Goal: Navigation & Orientation: Find specific page/section

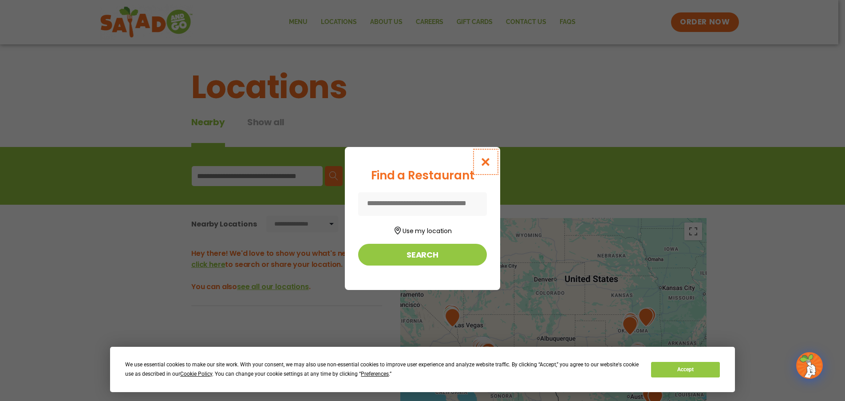
click at [486, 159] on icon "Close modal" at bounding box center [485, 161] width 11 height 9
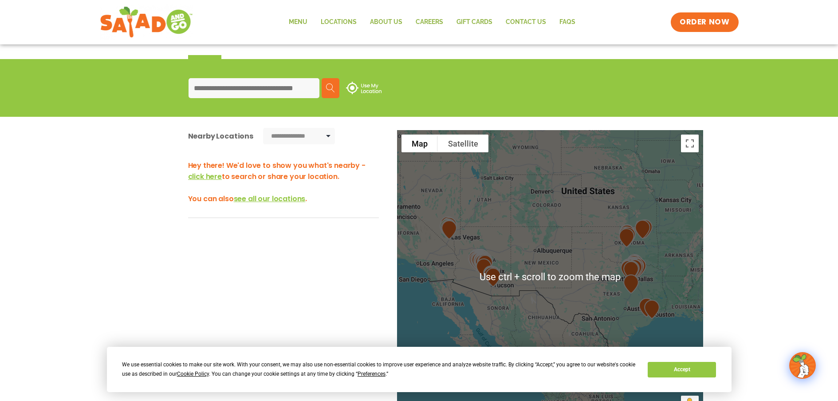
scroll to position [89, 0]
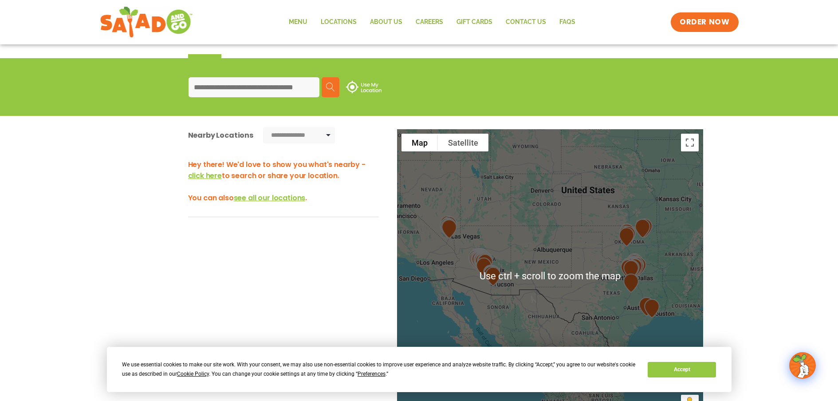
click at [545, 251] on div at bounding box center [550, 276] width 306 height 294
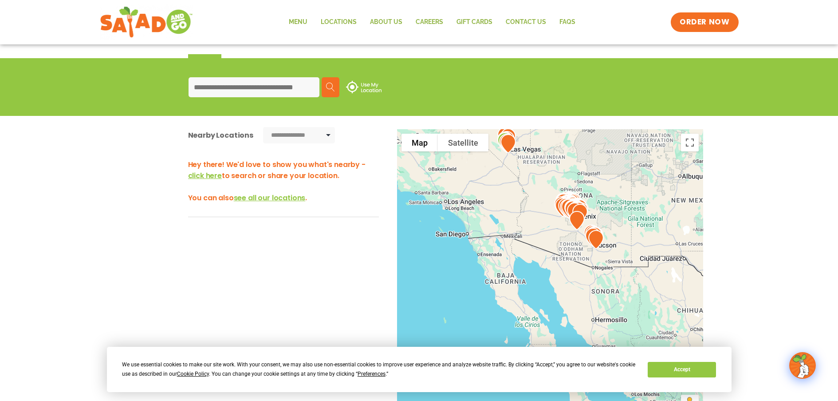
drag, startPoint x: 577, startPoint y: 226, endPoint x: 666, endPoint y: 219, distance: 88.6
click at [666, 219] on div at bounding box center [550, 276] width 306 height 294
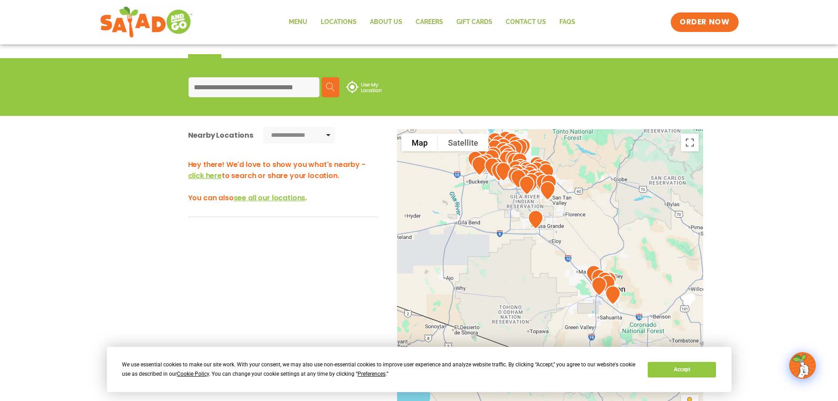
drag, startPoint x: 512, startPoint y: 226, endPoint x: 630, endPoint y: 172, distance: 130.1
click at [630, 172] on div at bounding box center [550, 276] width 306 height 294
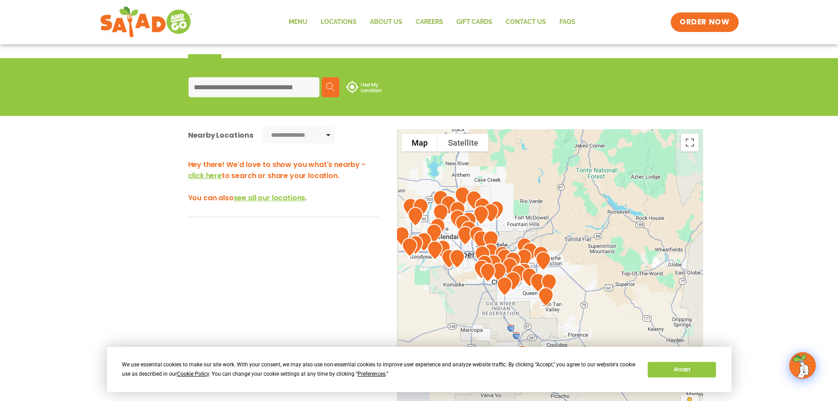
drag, startPoint x: 576, startPoint y: 198, endPoint x: 642, endPoint y: 294, distance: 117.1
click at [642, 294] on div at bounding box center [550, 276] width 306 height 294
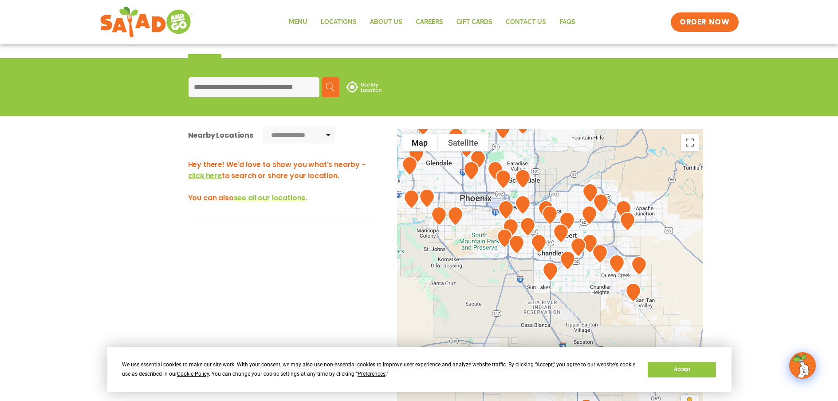
drag, startPoint x: 597, startPoint y: 256, endPoint x: 722, endPoint y: 212, distance: 132.7
click at [722, 212] on div "**********" at bounding box center [419, 287] width 838 height 342
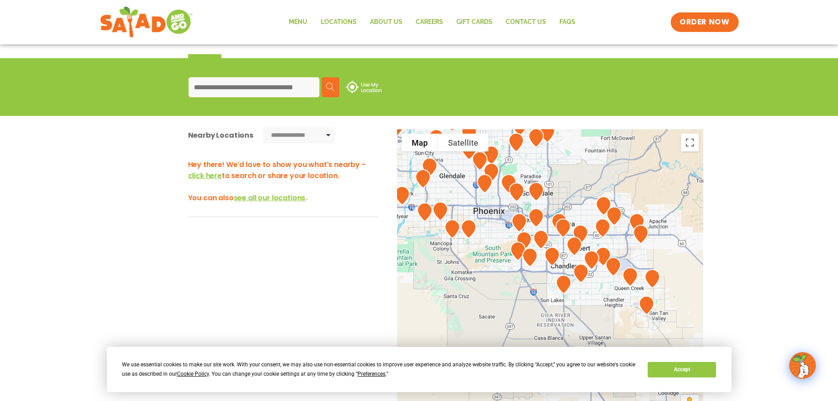
drag, startPoint x: 708, startPoint y: 216, endPoint x: 683, endPoint y: 216, distance: 25.7
click at [713, 271] on div "To navigate the map with touch gestures double-tap and hold your finger on the …" at bounding box center [419, 293] width 595 height 328
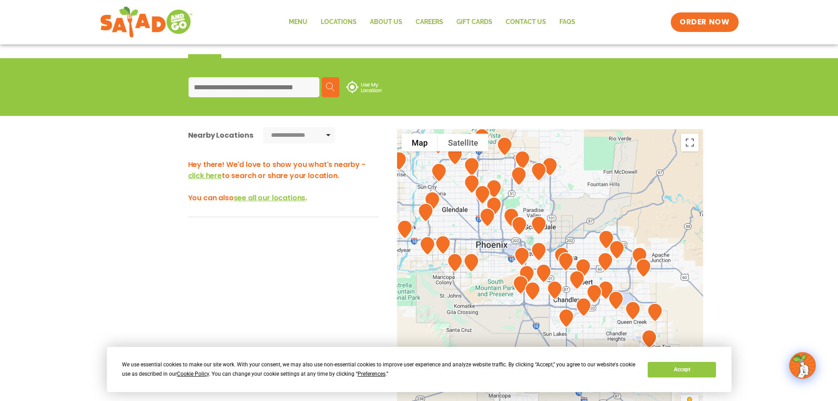
drag, startPoint x: 680, startPoint y: 214, endPoint x: 683, endPoint y: 248, distance: 34.3
click at [683, 249] on div at bounding box center [550, 276] width 306 height 294
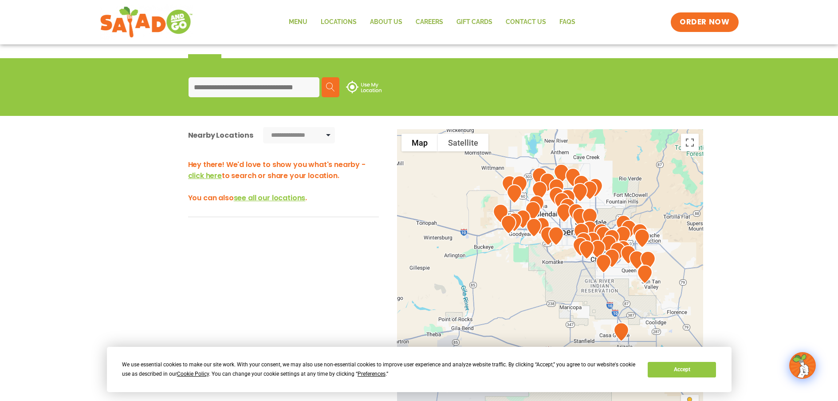
drag, startPoint x: 682, startPoint y: 218, endPoint x: 664, endPoint y: 211, distance: 19.1
click at [664, 211] on div at bounding box center [550, 276] width 306 height 294
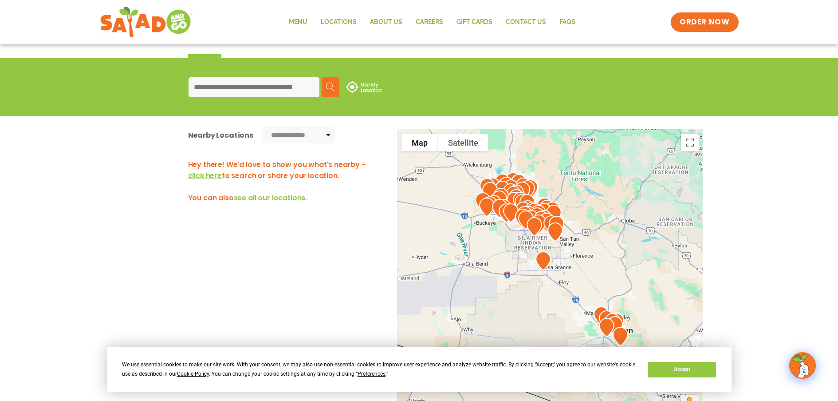
drag, startPoint x: 688, startPoint y: 245, endPoint x: 525, endPoint y: 219, distance: 165.4
click at [525, 219] on div at bounding box center [550, 276] width 306 height 294
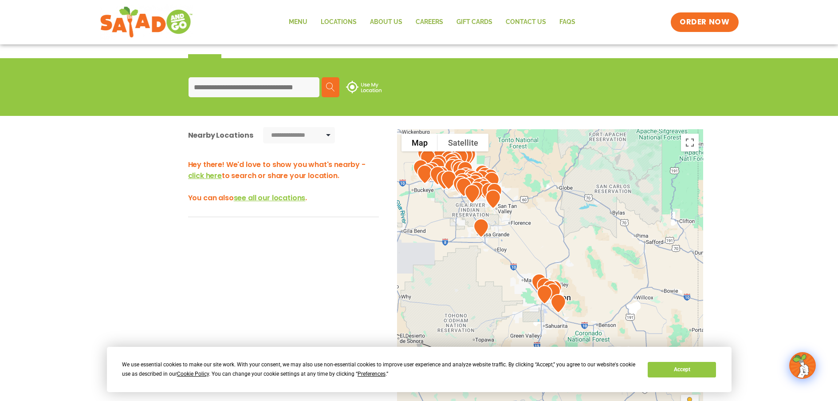
drag, startPoint x: 582, startPoint y: 275, endPoint x: 553, endPoint y: 192, distance: 88.4
click at [553, 192] on div at bounding box center [550, 276] width 306 height 294
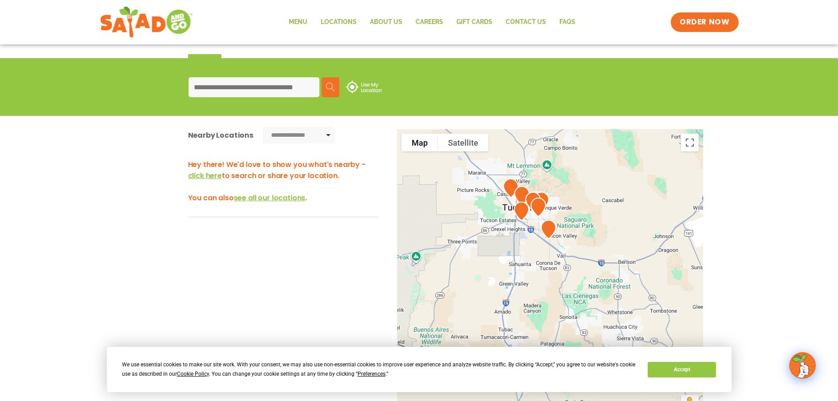
drag, startPoint x: 537, startPoint y: 237, endPoint x: 601, endPoint y: 211, distance: 68.7
click at [601, 211] on div at bounding box center [550, 276] width 306 height 294
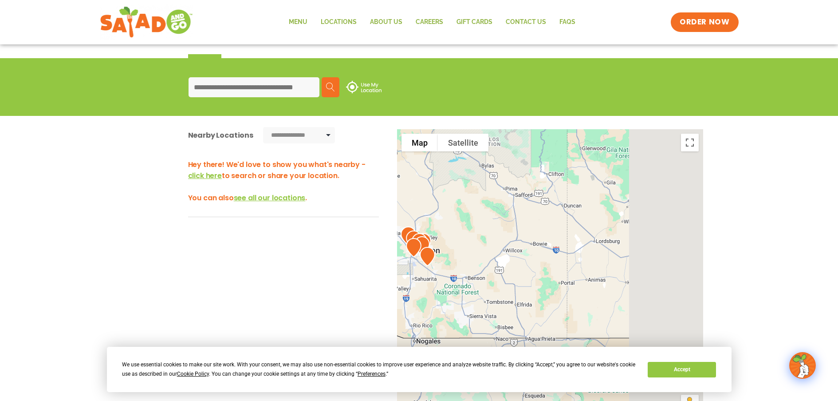
drag, startPoint x: 646, startPoint y: 202, endPoint x: 474, endPoint y: 237, distance: 175.5
click at [448, 249] on div at bounding box center [550, 276] width 306 height 294
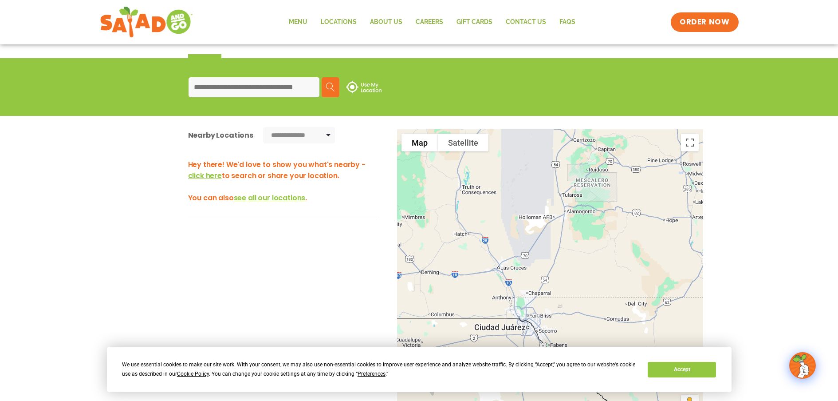
drag, startPoint x: 556, startPoint y: 221, endPoint x: 454, endPoint y: 233, distance: 102.3
click at [454, 233] on div at bounding box center [550, 276] width 306 height 294
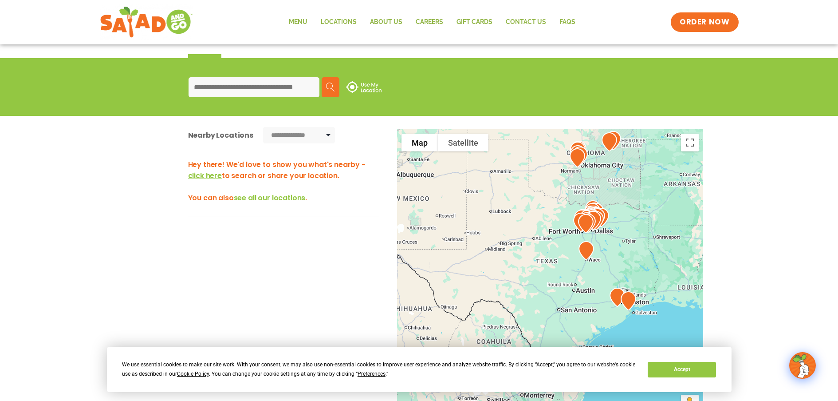
drag, startPoint x: 613, startPoint y: 227, endPoint x: 473, endPoint y: 234, distance: 139.5
click at [468, 234] on div at bounding box center [550, 276] width 306 height 294
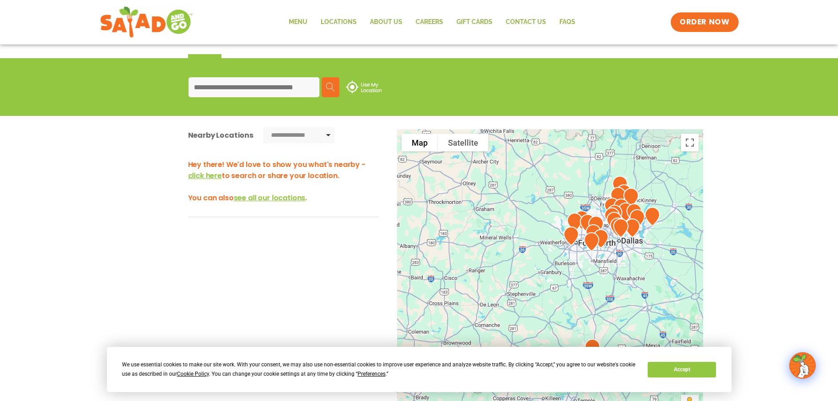
drag, startPoint x: 514, startPoint y: 225, endPoint x: 487, endPoint y: 231, distance: 27.7
click at [487, 231] on div at bounding box center [550, 276] width 306 height 294
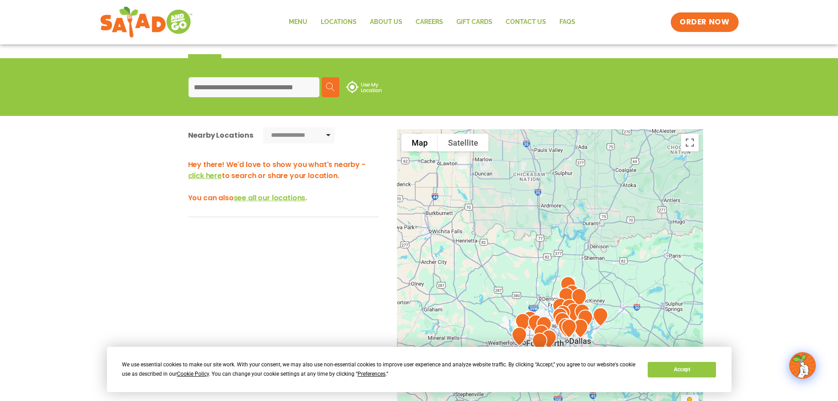
drag, startPoint x: 515, startPoint y: 184, endPoint x: 506, endPoint y: 248, distance: 64.2
click at [507, 289] on div at bounding box center [550, 276] width 306 height 294
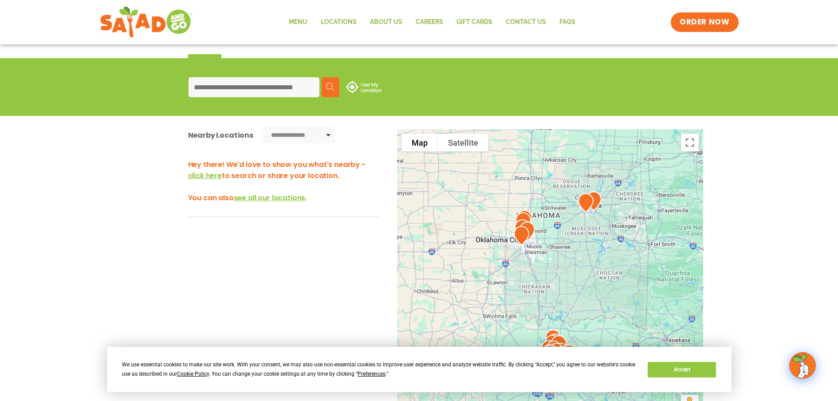
drag, startPoint x: 502, startPoint y: 206, endPoint x: 520, endPoint y: 279, distance: 75.0
click at [520, 279] on div at bounding box center [550, 276] width 306 height 294
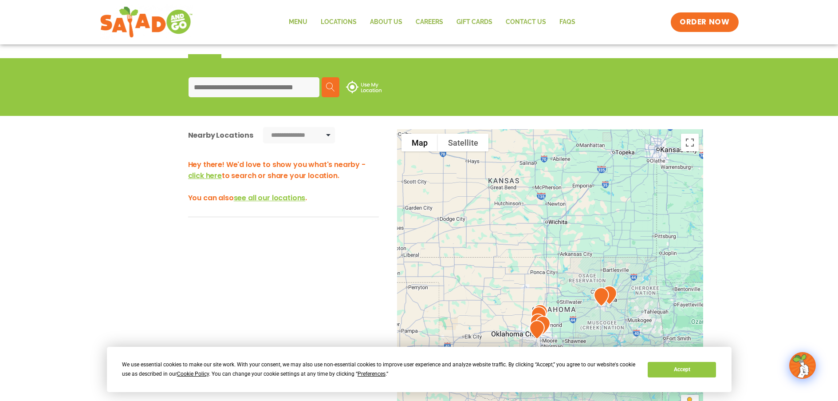
drag, startPoint x: 582, startPoint y: 269, endPoint x: 594, endPoint y: 331, distance: 62.9
click at [596, 334] on div at bounding box center [550, 276] width 306 height 294
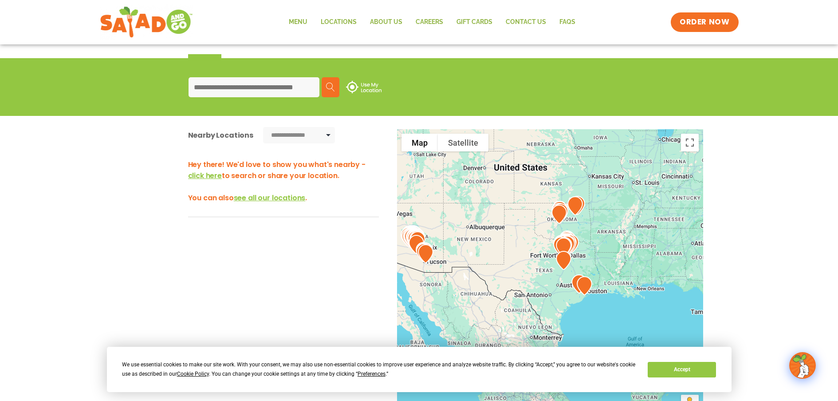
drag, startPoint x: 529, startPoint y: 234, endPoint x: 543, endPoint y: 183, distance: 52.9
click at [543, 185] on div at bounding box center [550, 276] width 306 height 294
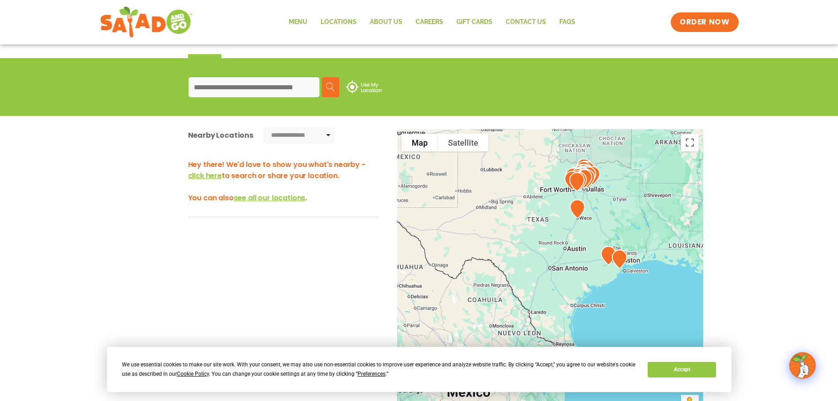
drag, startPoint x: 549, startPoint y: 257, endPoint x: 580, endPoint y: 269, distance: 32.6
click at [506, 239] on div at bounding box center [550, 276] width 306 height 294
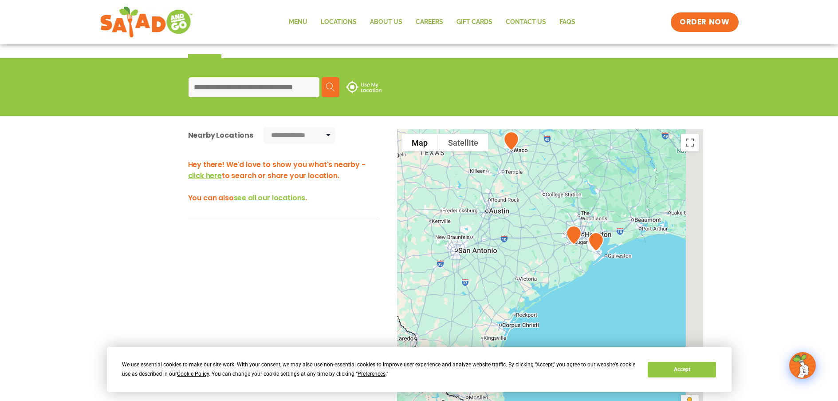
drag, startPoint x: 607, startPoint y: 252, endPoint x: 530, endPoint y: 241, distance: 78.0
click at [533, 241] on div at bounding box center [550, 276] width 306 height 294
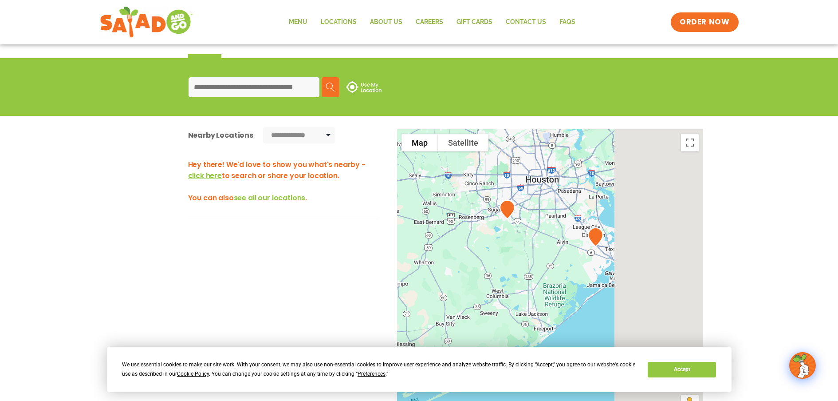
drag, startPoint x: 559, startPoint y: 253, endPoint x: 436, endPoint y: 221, distance: 126.8
click at [435, 222] on div at bounding box center [550, 276] width 306 height 294
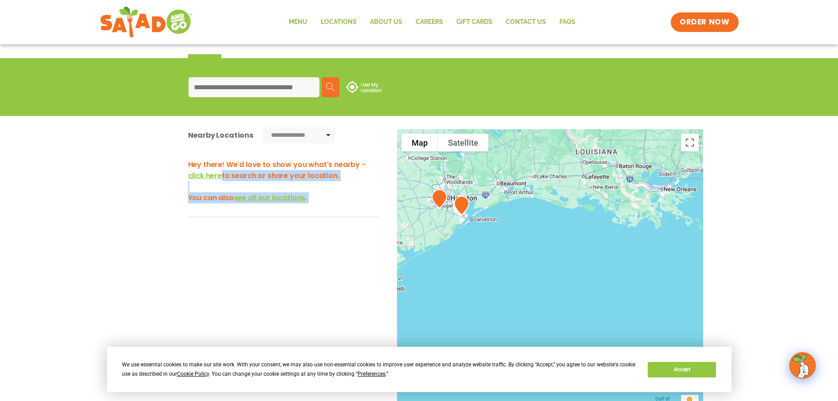
drag, startPoint x: 389, startPoint y: 174, endPoint x: 518, endPoint y: 248, distance: 148.5
click at [556, 273] on div "**********" at bounding box center [419, 287] width 838 height 342
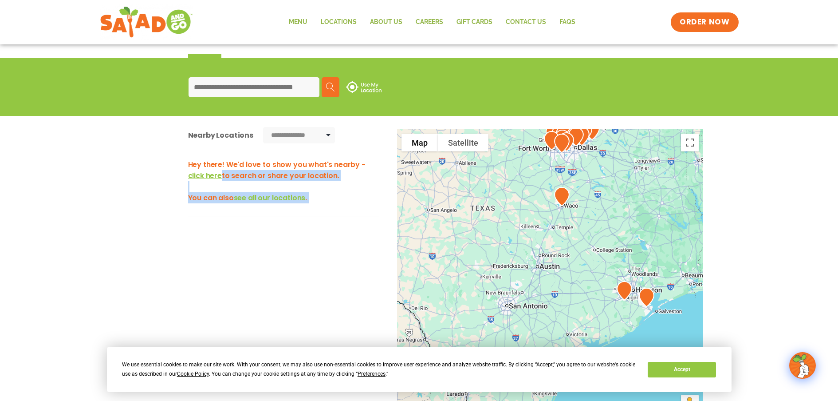
drag, startPoint x: 525, startPoint y: 237, endPoint x: 662, endPoint y: 302, distance: 151.5
click at [662, 302] on div at bounding box center [550, 276] width 306 height 294
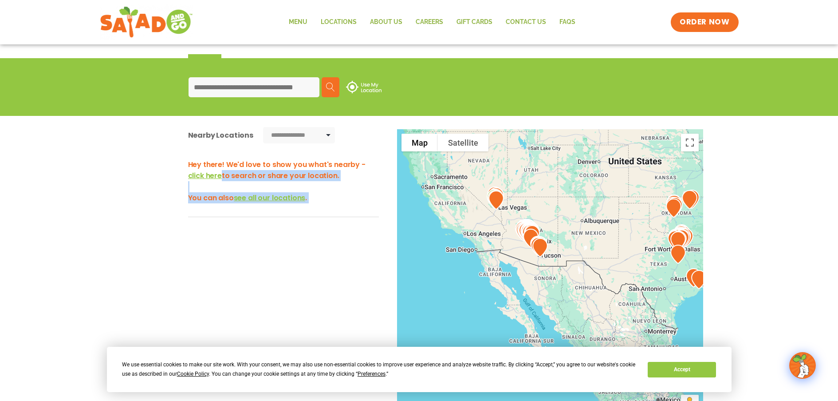
drag, startPoint x: 483, startPoint y: 234, endPoint x: 580, endPoint y: 255, distance: 99.1
click at [580, 255] on div at bounding box center [550, 276] width 306 height 294
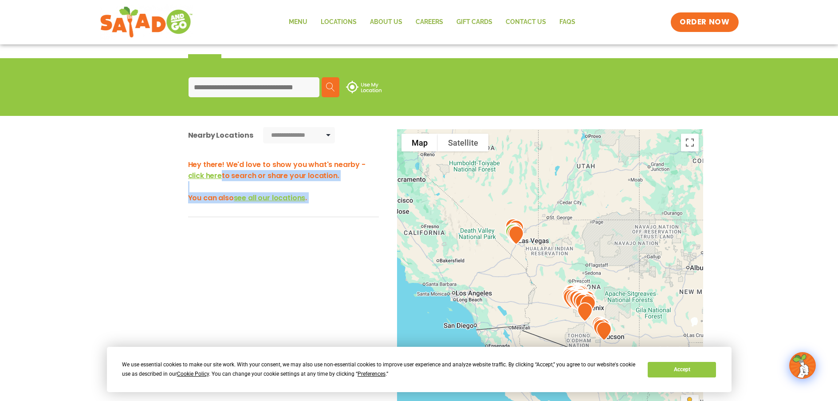
drag, startPoint x: 490, startPoint y: 196, endPoint x: 518, endPoint y: 286, distance: 94.5
click at [518, 286] on div at bounding box center [550, 276] width 306 height 294
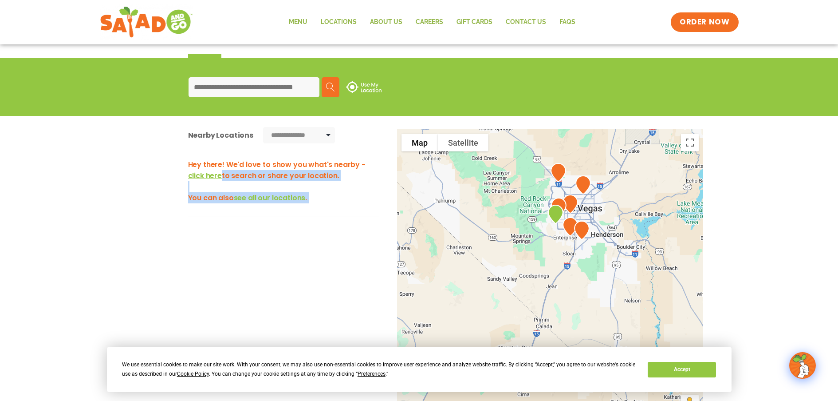
drag, startPoint x: 570, startPoint y: 277, endPoint x: 555, endPoint y: 279, distance: 15.7
click at [555, 279] on div at bounding box center [550, 276] width 306 height 294
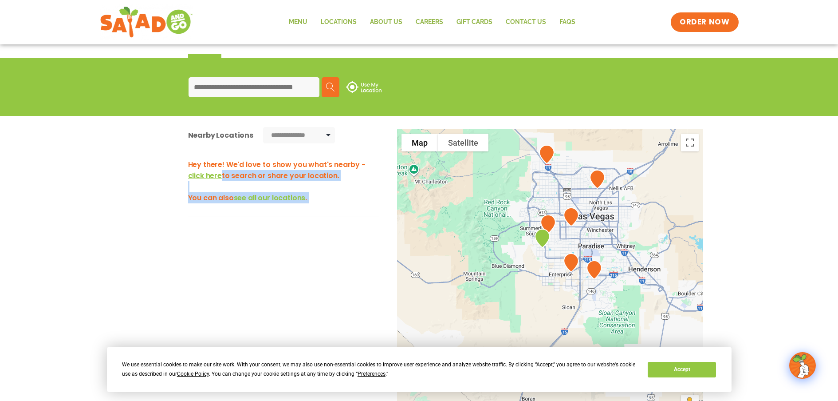
drag, startPoint x: 581, startPoint y: 264, endPoint x: 585, endPoint y: 348, distance: 84.4
click at [585, 348] on body "**********" at bounding box center [419, 247] width 838 height 673
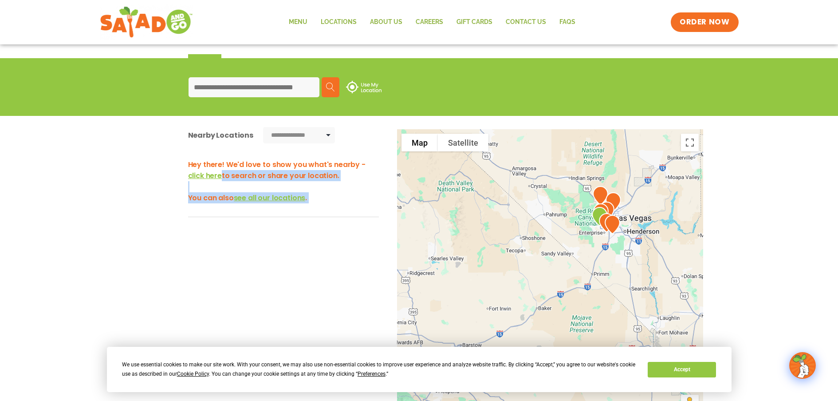
drag, startPoint x: 671, startPoint y: 317, endPoint x: 601, endPoint y: 148, distance: 183.1
click at [609, 157] on div at bounding box center [550, 276] width 306 height 294
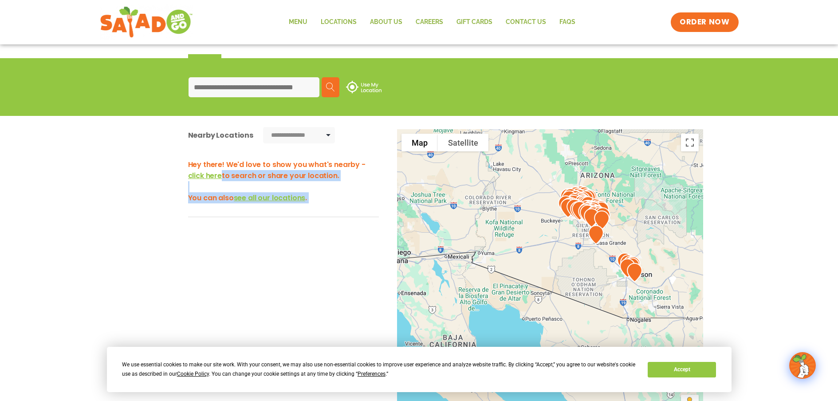
drag, startPoint x: 627, startPoint y: 252, endPoint x: 527, endPoint y: 227, distance: 102.9
click at [527, 227] on div at bounding box center [550, 276] width 306 height 294
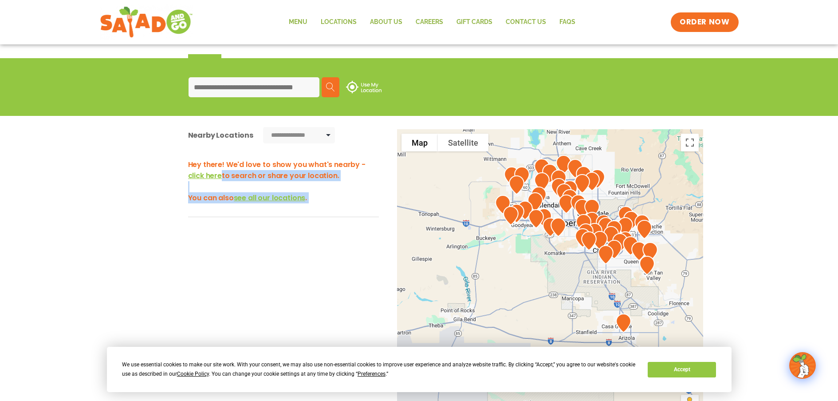
drag, startPoint x: 568, startPoint y: 234, endPoint x: 514, endPoint y: 296, distance: 82.1
click at [514, 296] on div at bounding box center [550, 276] width 306 height 294
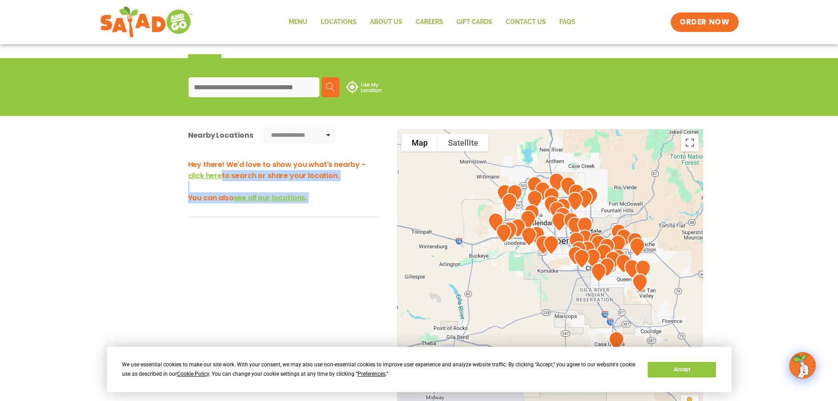
drag, startPoint x: 508, startPoint y: 313, endPoint x: 488, endPoint y: 327, distance: 24.0
click at [489, 327] on div at bounding box center [550, 276] width 306 height 294
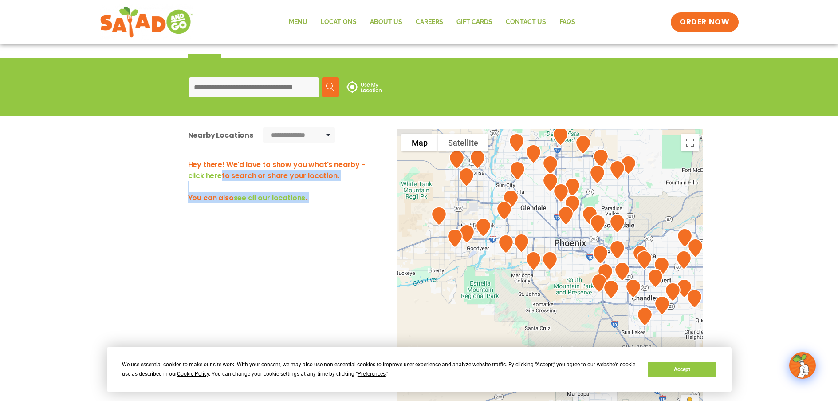
drag, startPoint x: 502, startPoint y: 300, endPoint x: 498, endPoint y: 364, distance: 64.1
click at [498, 364] on body "**********" at bounding box center [419, 247] width 838 height 673
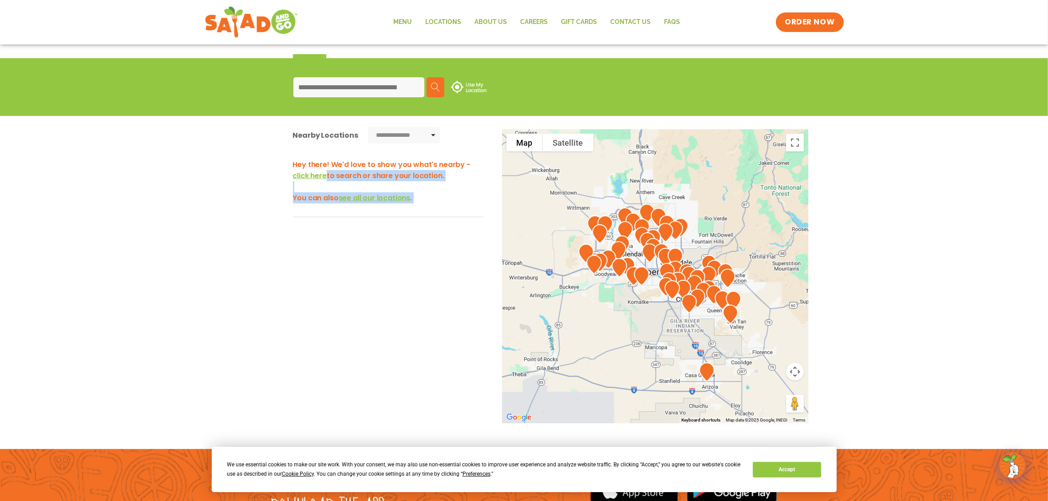
drag, startPoint x: 679, startPoint y: 379, endPoint x: 640, endPoint y: 303, distance: 85.6
click at [640, 303] on div at bounding box center [655, 276] width 306 height 294
